Goal: Communication & Community: Answer question/provide support

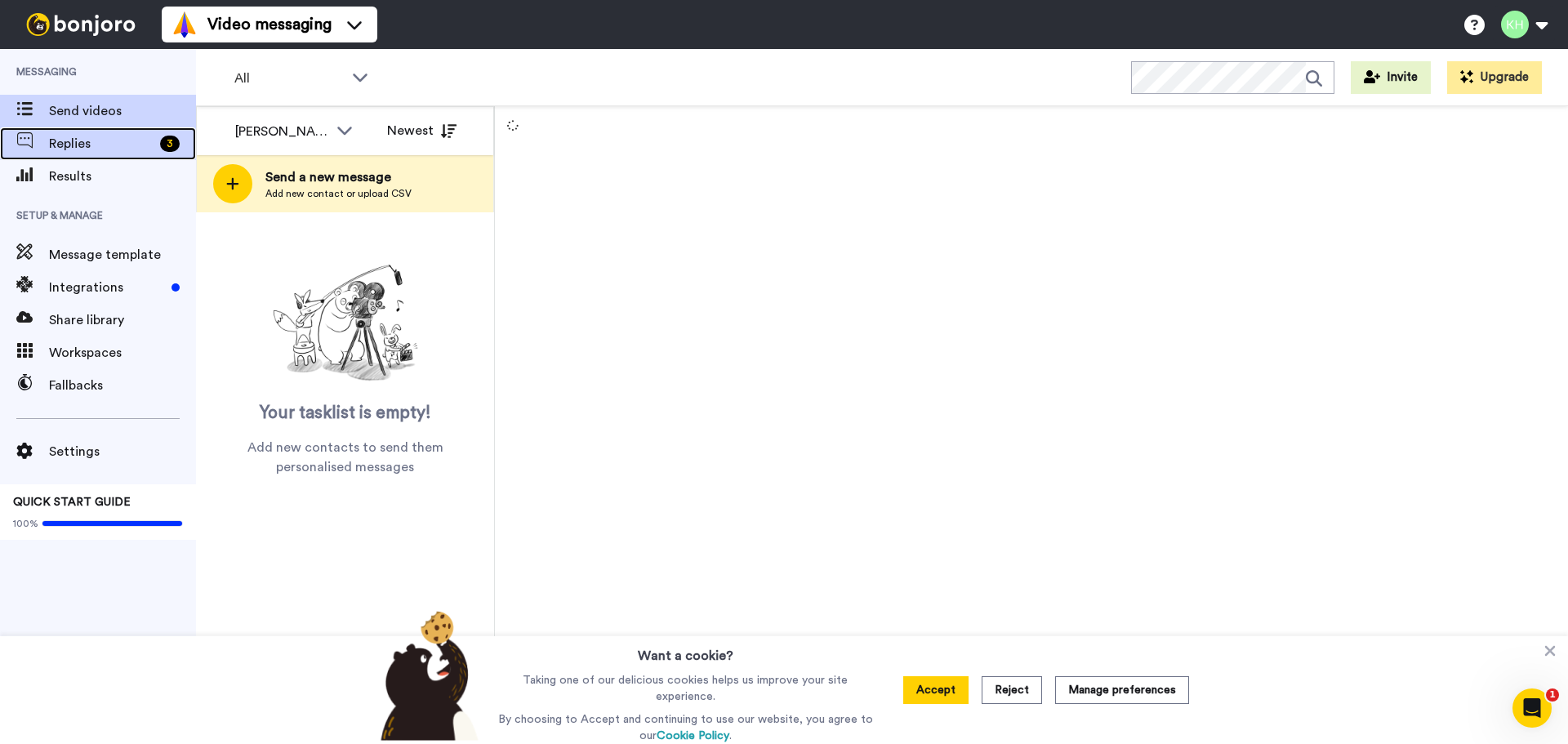
click at [100, 152] on span "Replies" at bounding box center [101, 144] width 104 height 20
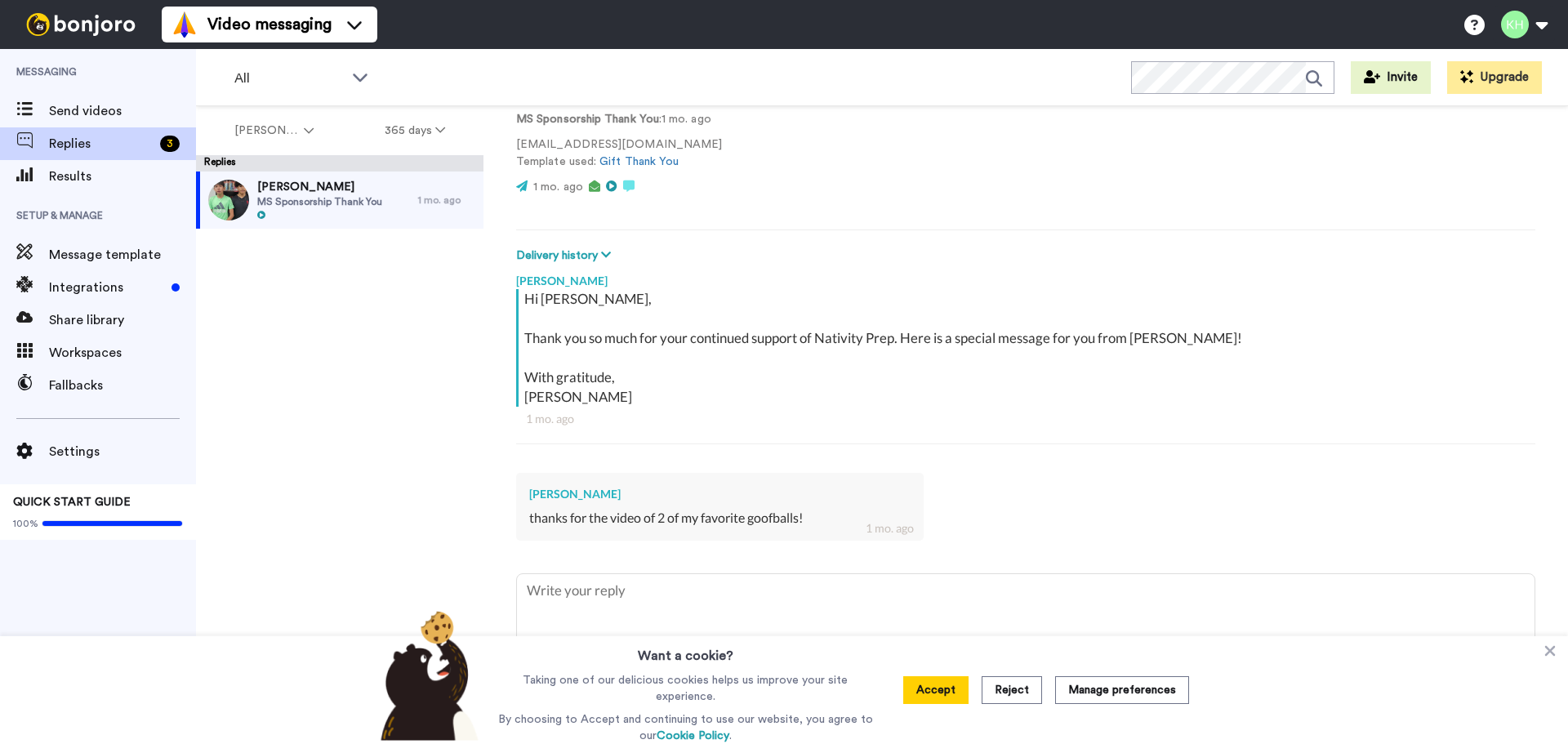
scroll to position [121, 0]
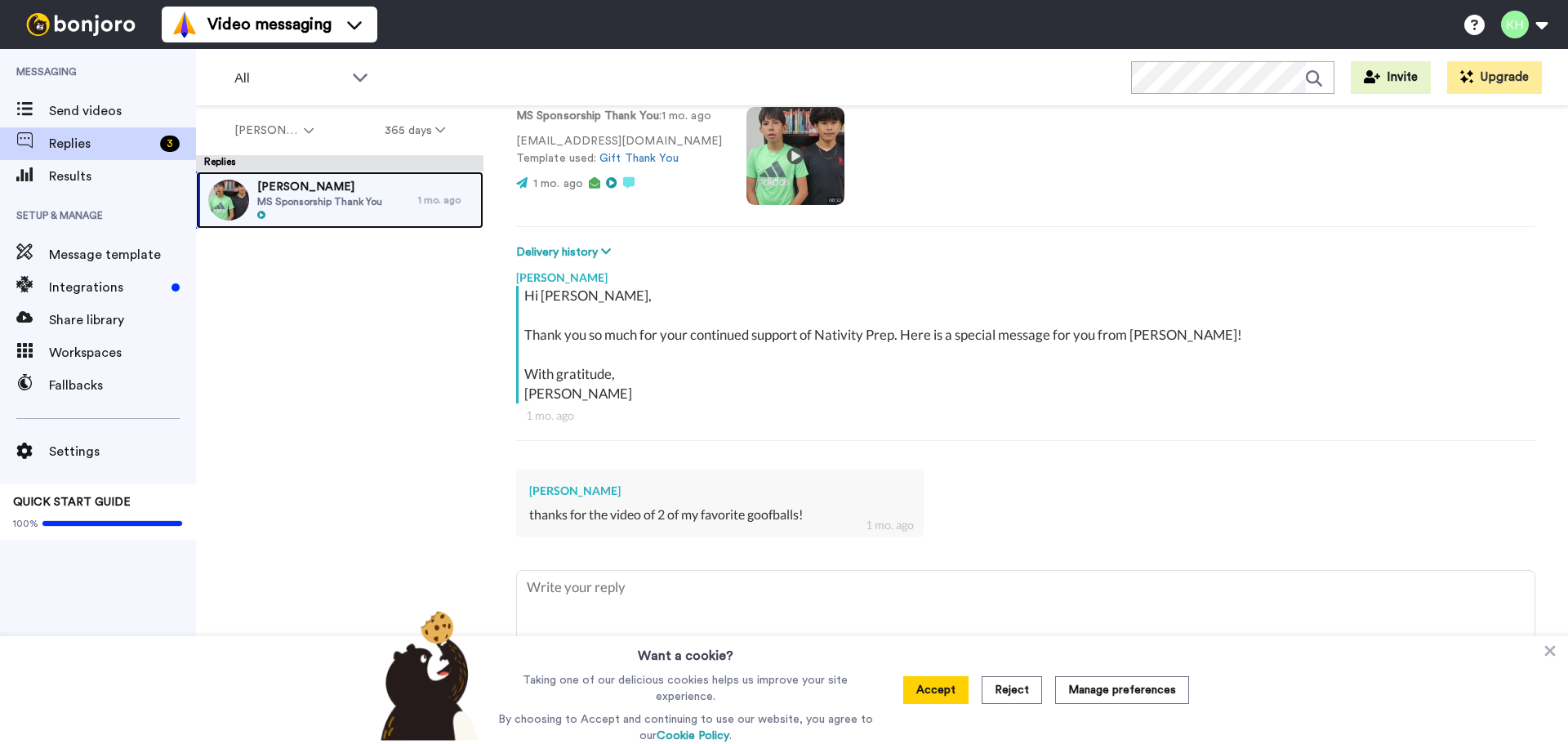
click at [323, 196] on span "MS Sponsorship Thank You" at bounding box center [319, 202] width 125 height 13
type textarea "x"
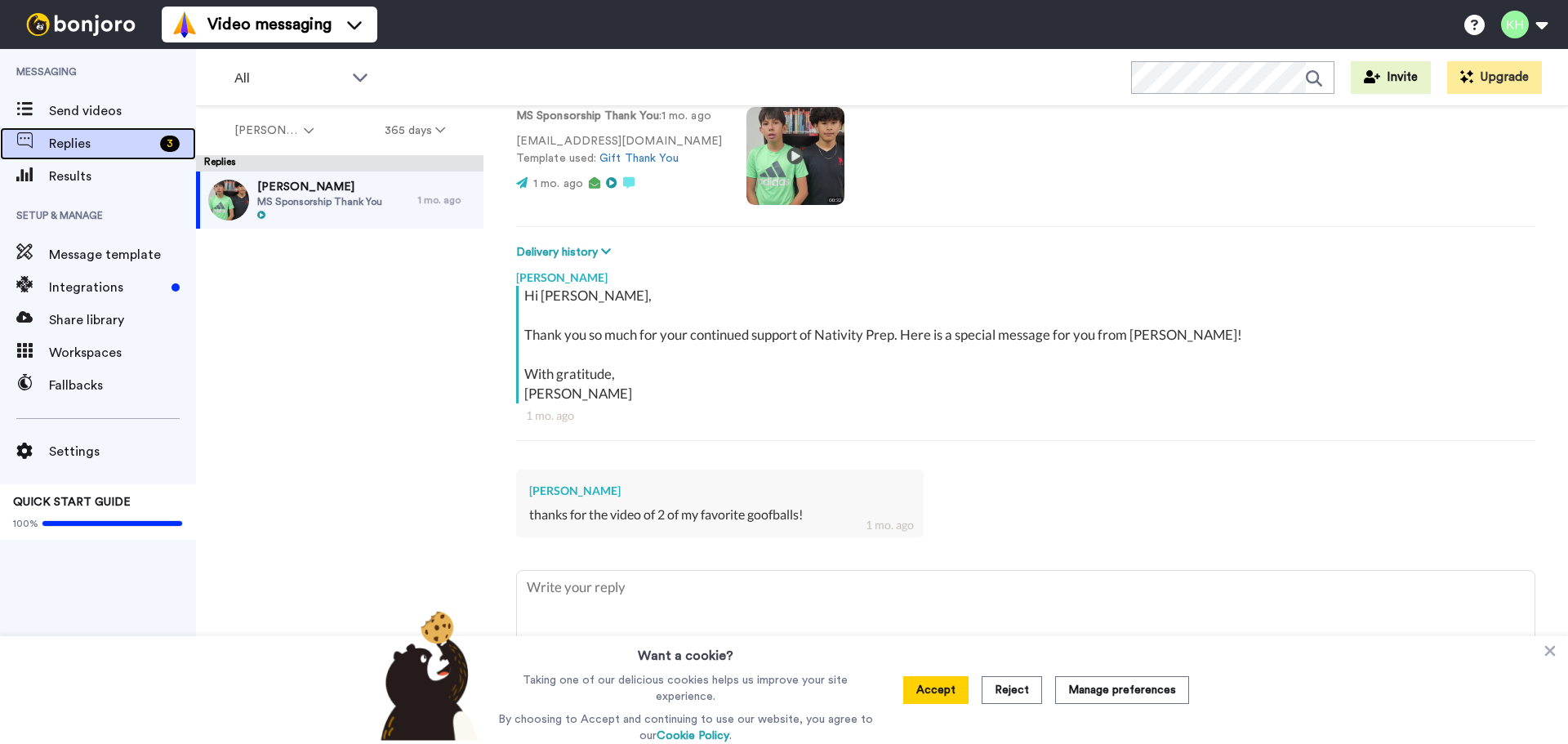
click at [141, 133] on div "Replies 3" at bounding box center [98, 144] width 196 height 33
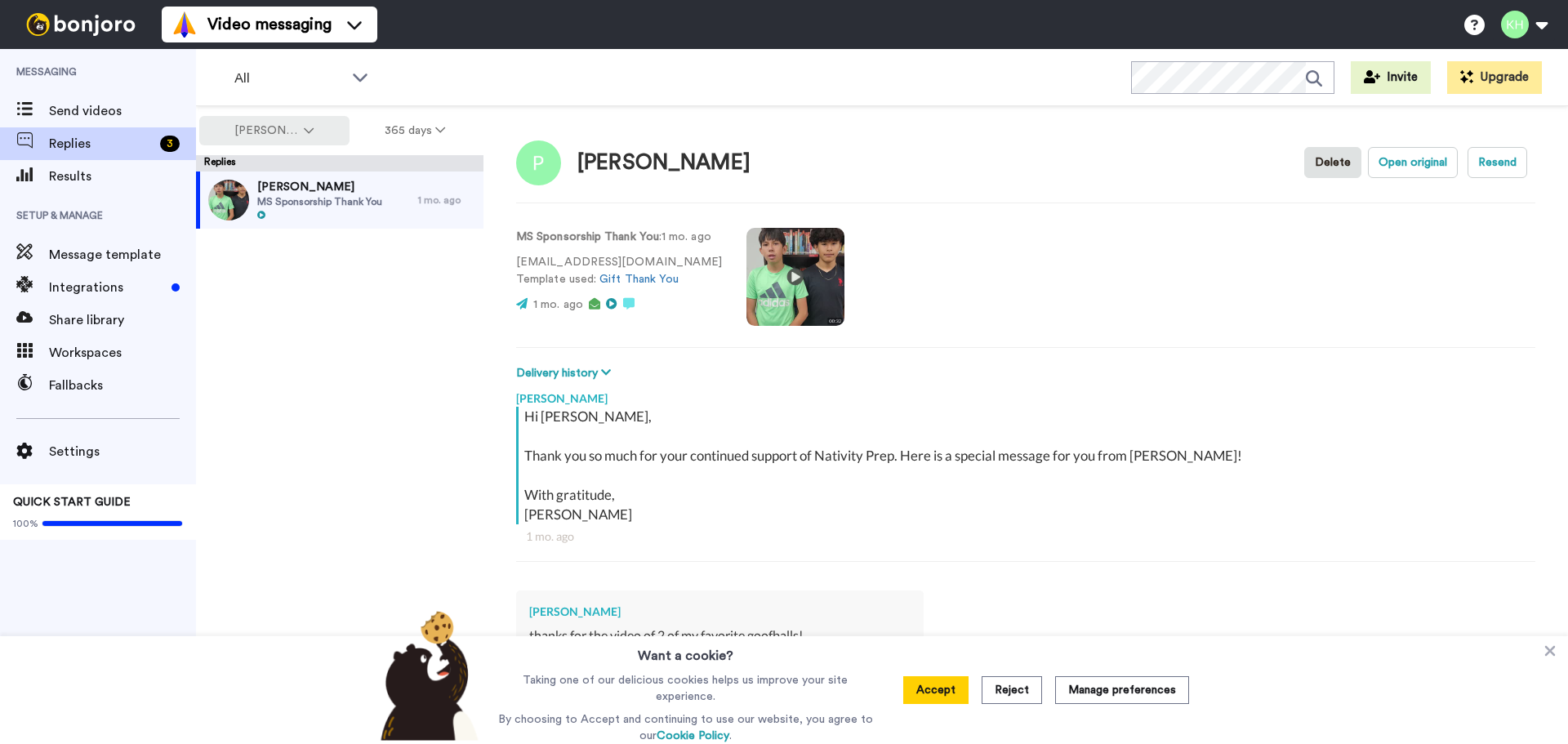
click at [310, 137] on button "[PERSON_NAME]" at bounding box center [274, 131] width 151 height 29
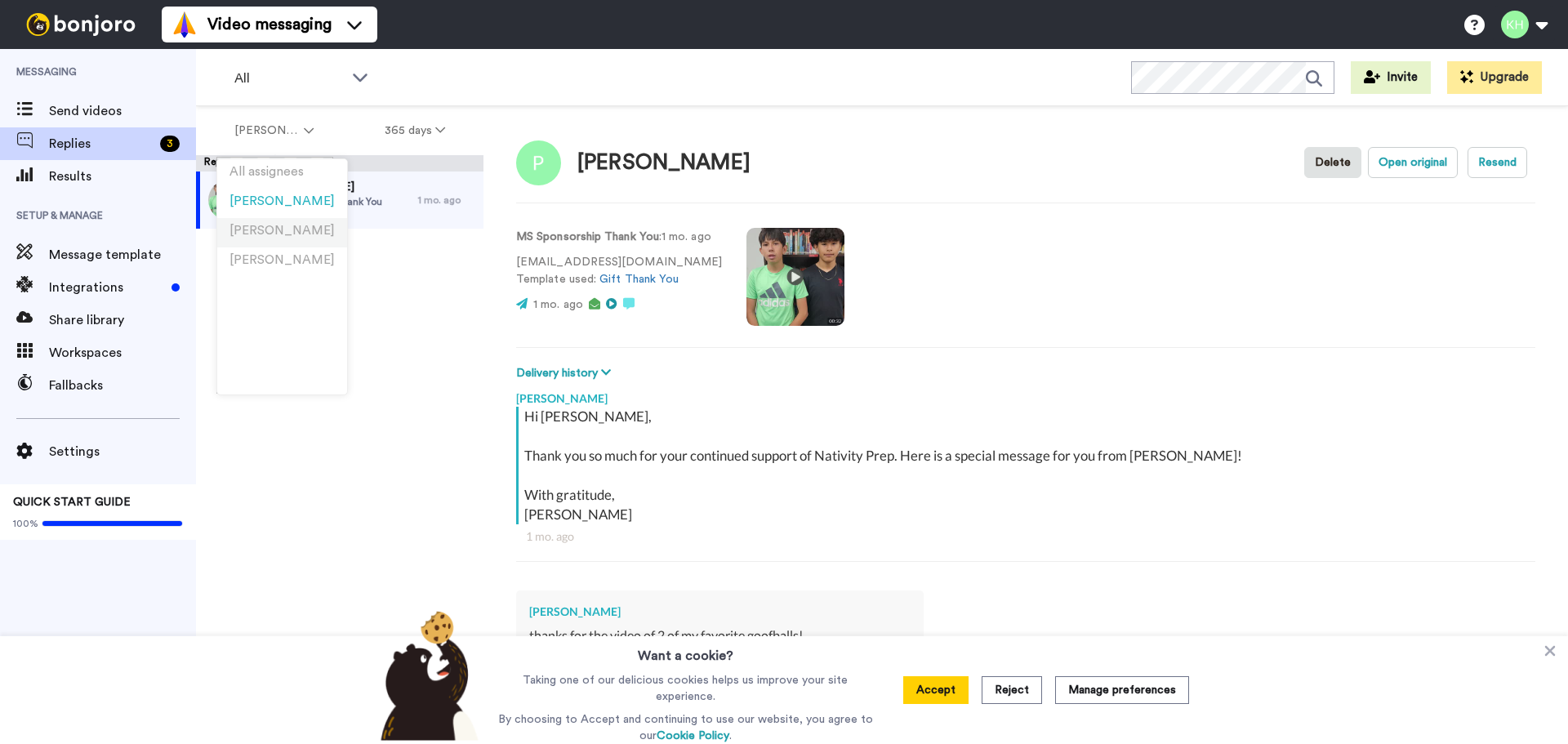
click at [294, 224] on li "[PERSON_NAME]" at bounding box center [282, 232] width 130 height 29
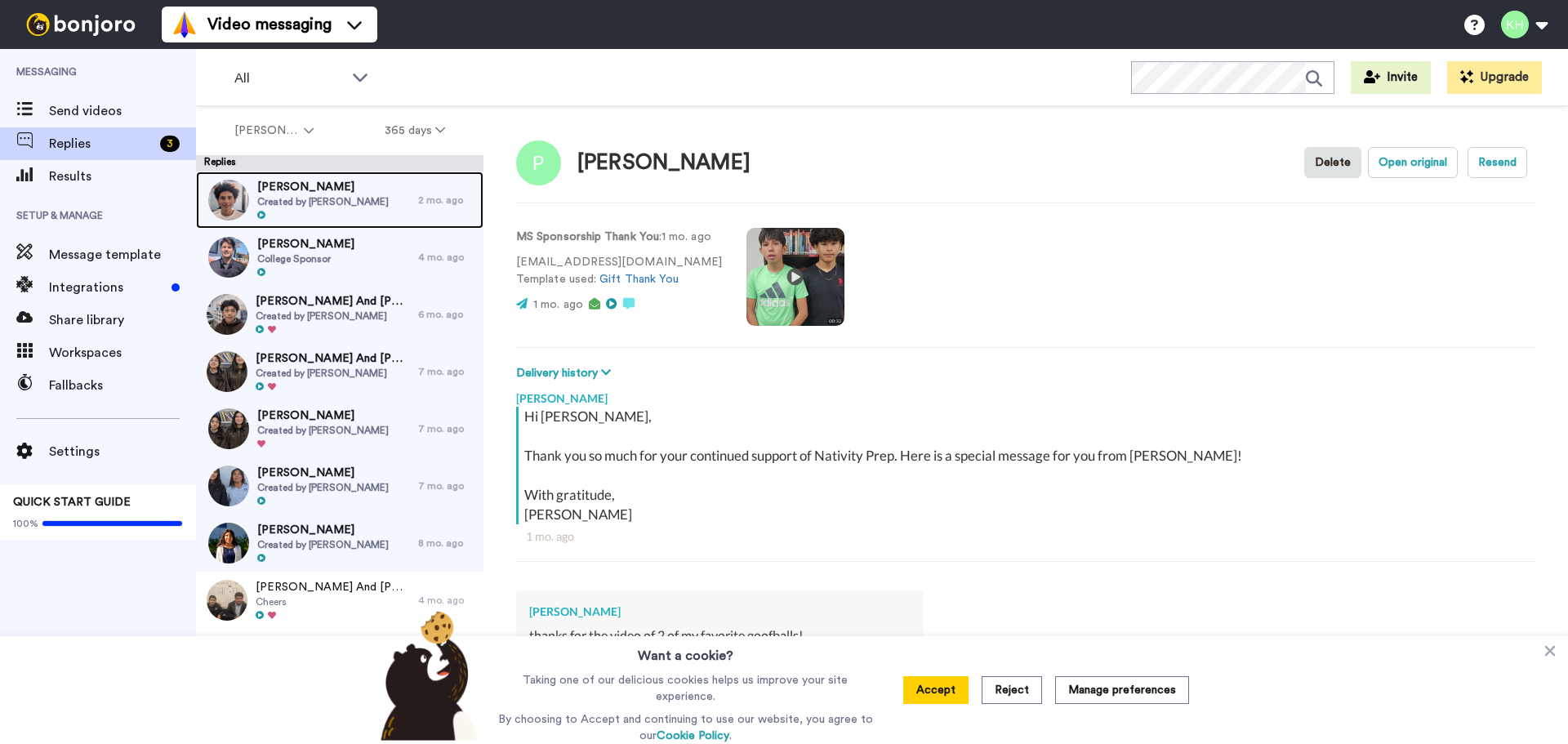
click at [299, 214] on div at bounding box center [323, 215] width 132 height 11
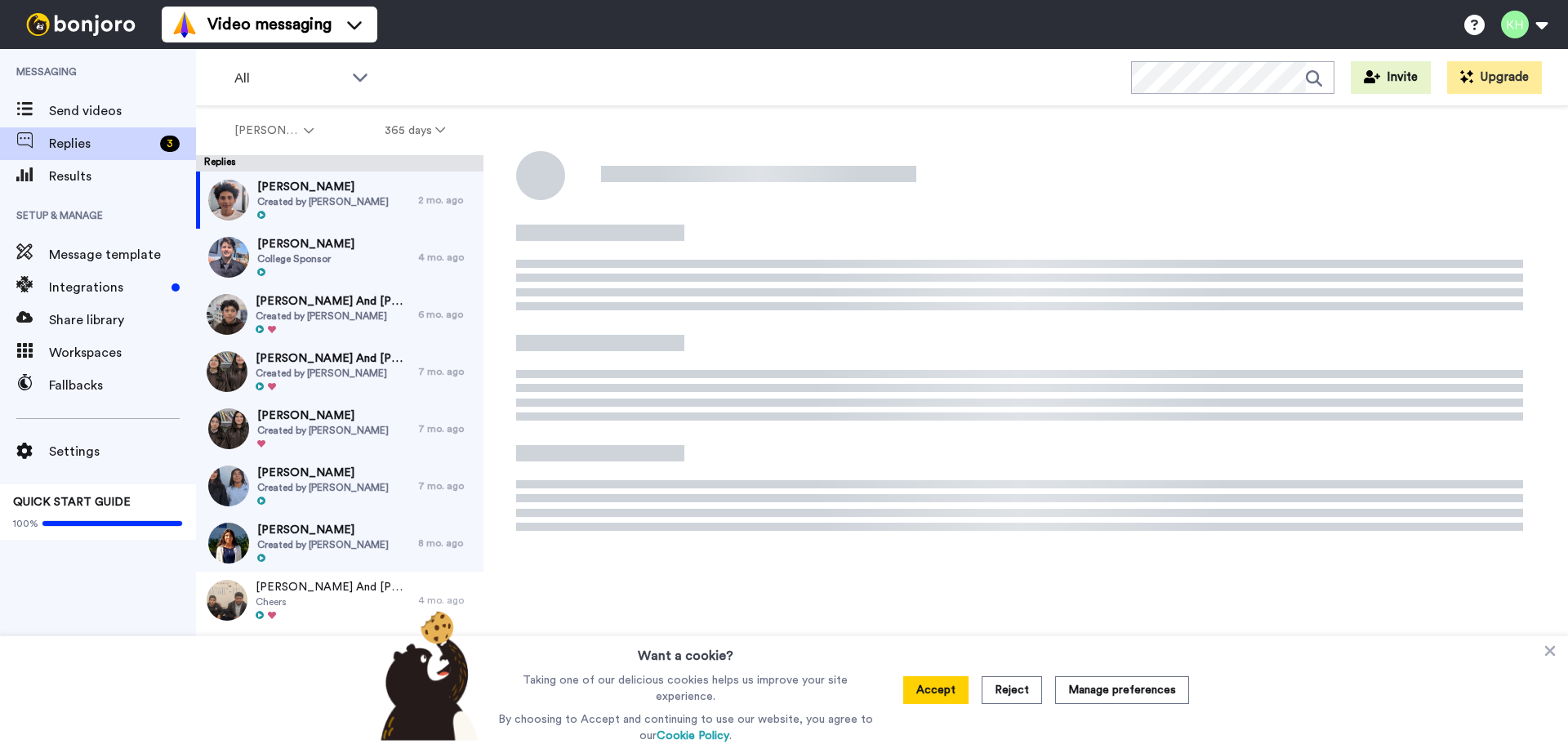
type textarea "x"
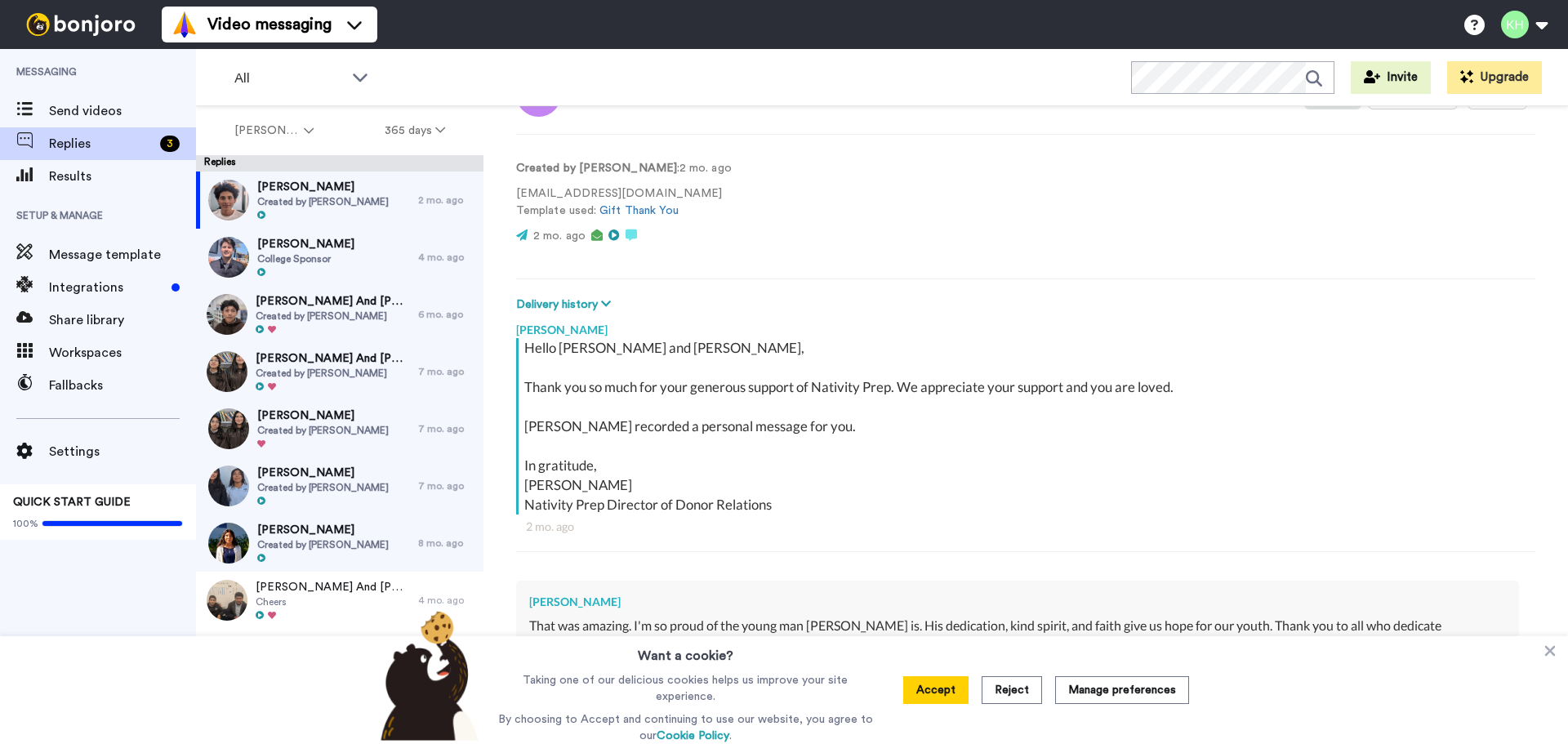
scroll to position [199, 0]
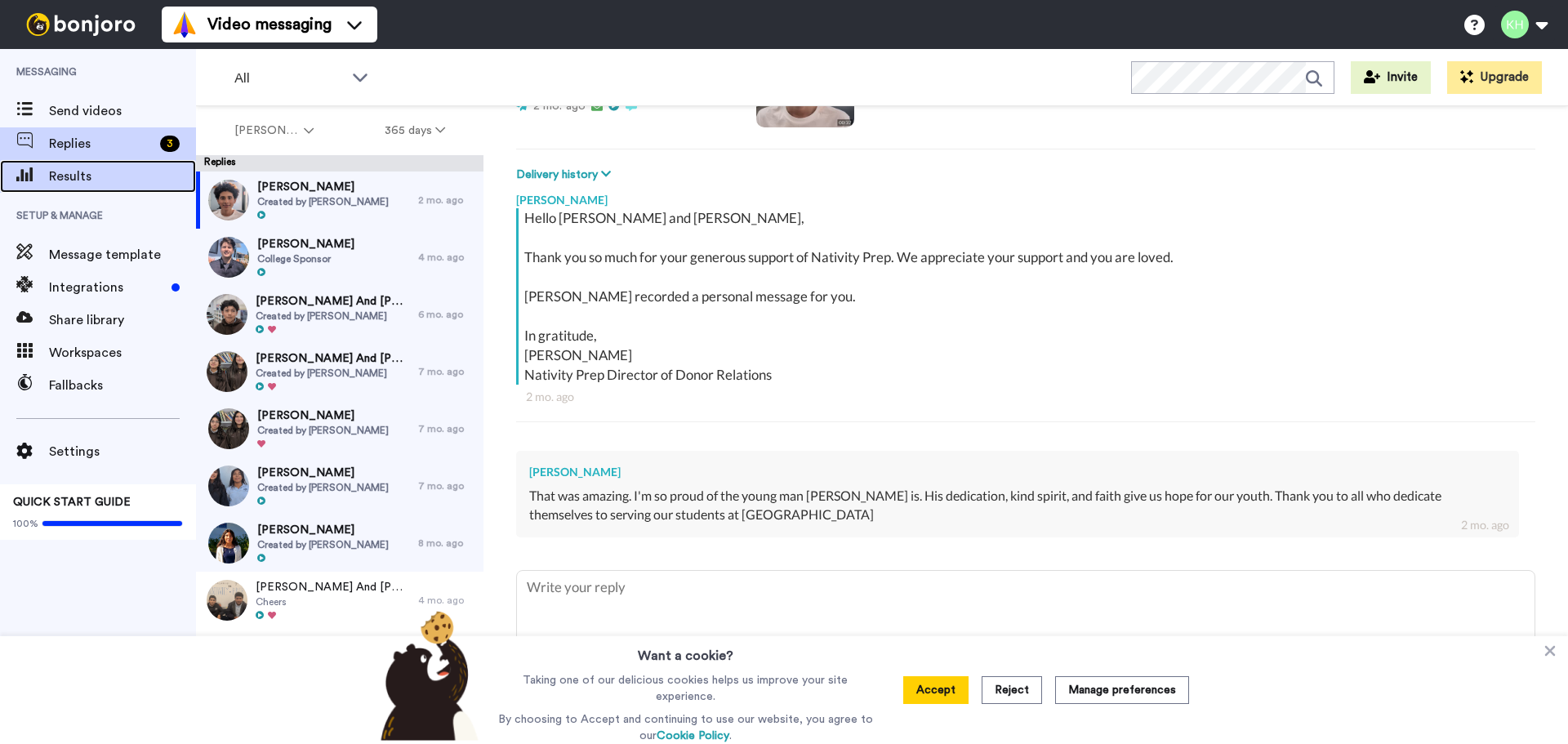
click at [69, 173] on span "Results" at bounding box center [122, 177] width 147 height 20
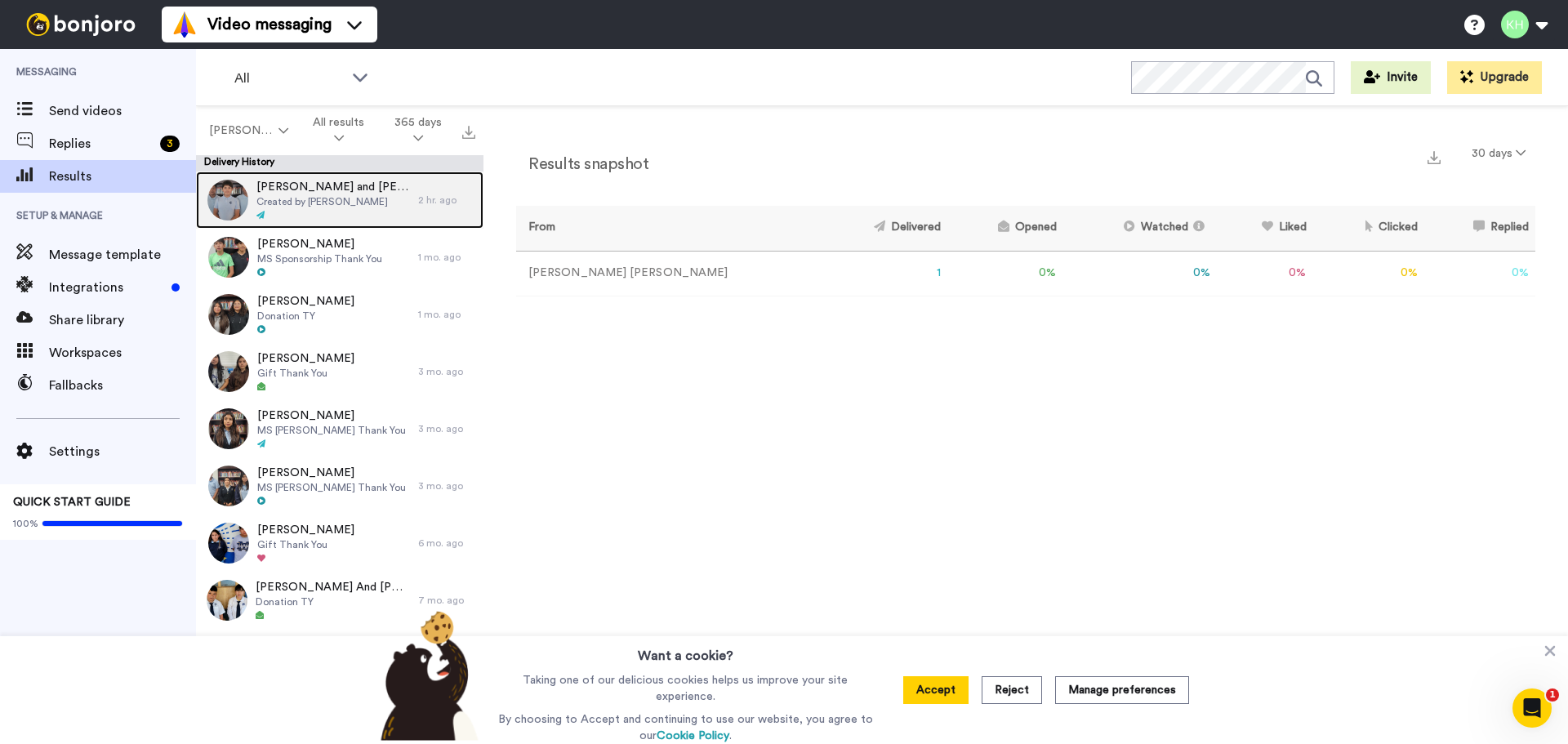
click at [367, 208] on span "Created by [PERSON_NAME]" at bounding box center [333, 202] width 153 height 13
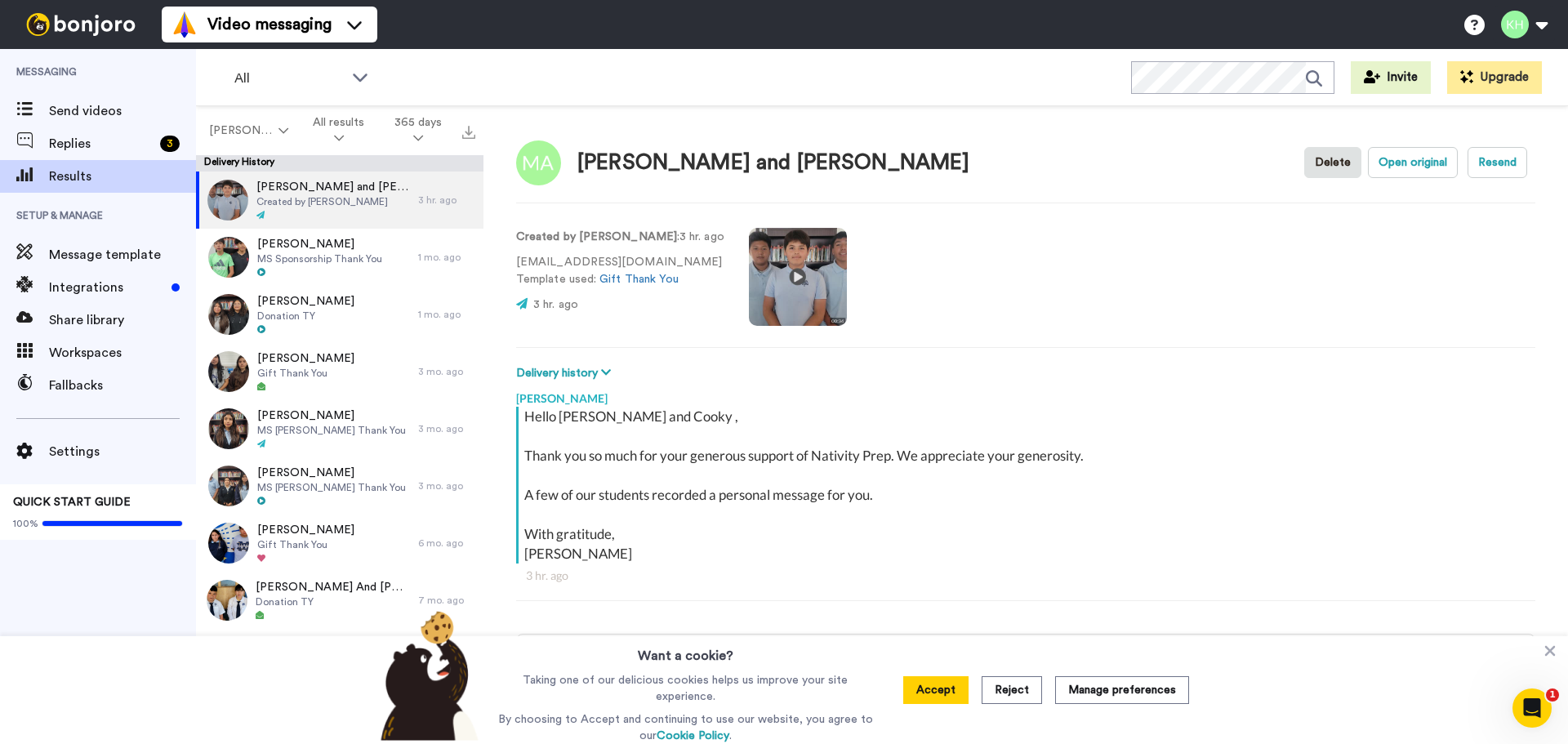
type textarea "x"
